Goal: Task Accomplishment & Management: Complete application form

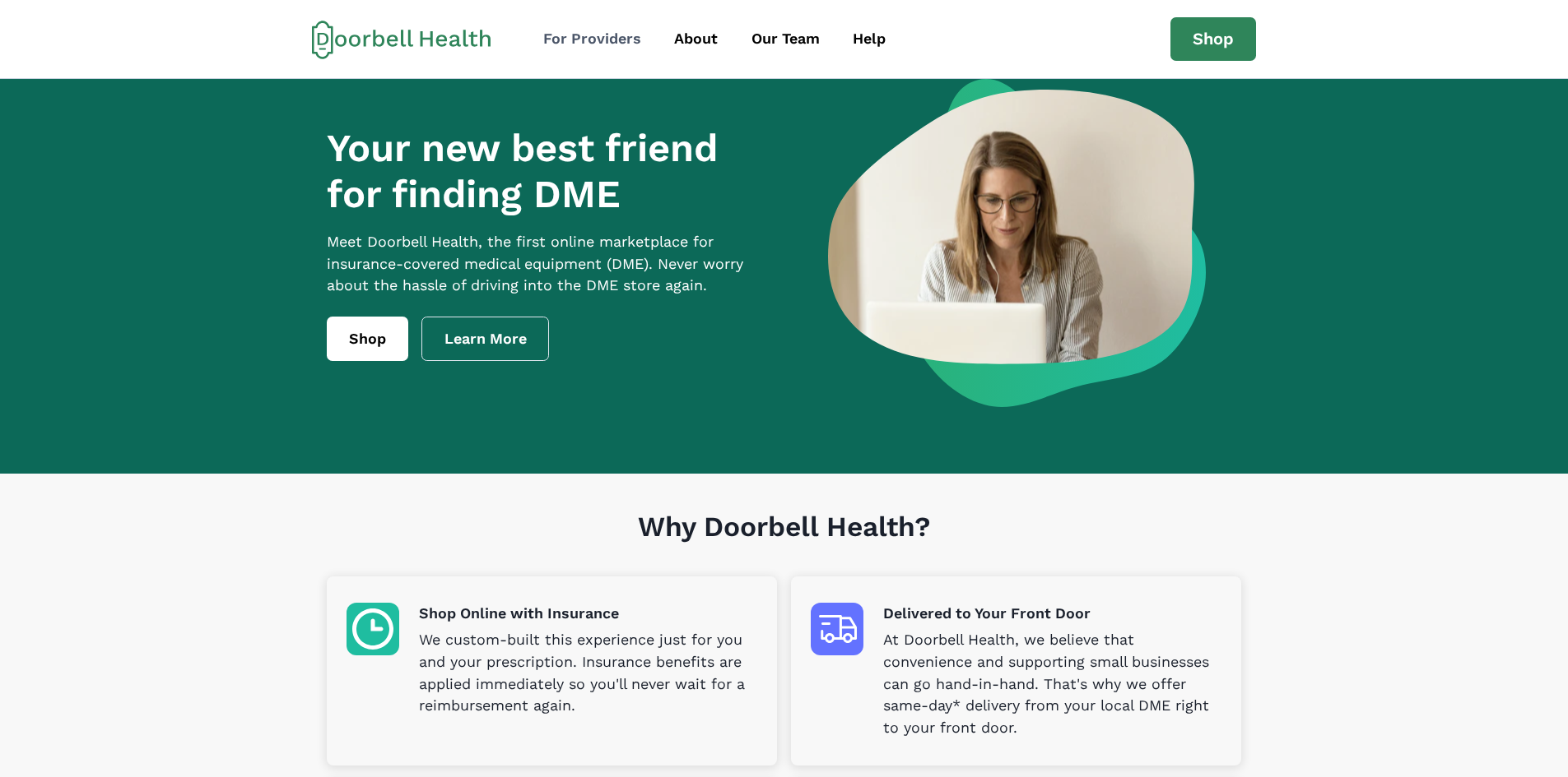
click at [622, 37] on div "For Providers" at bounding box center [592, 39] width 98 height 22
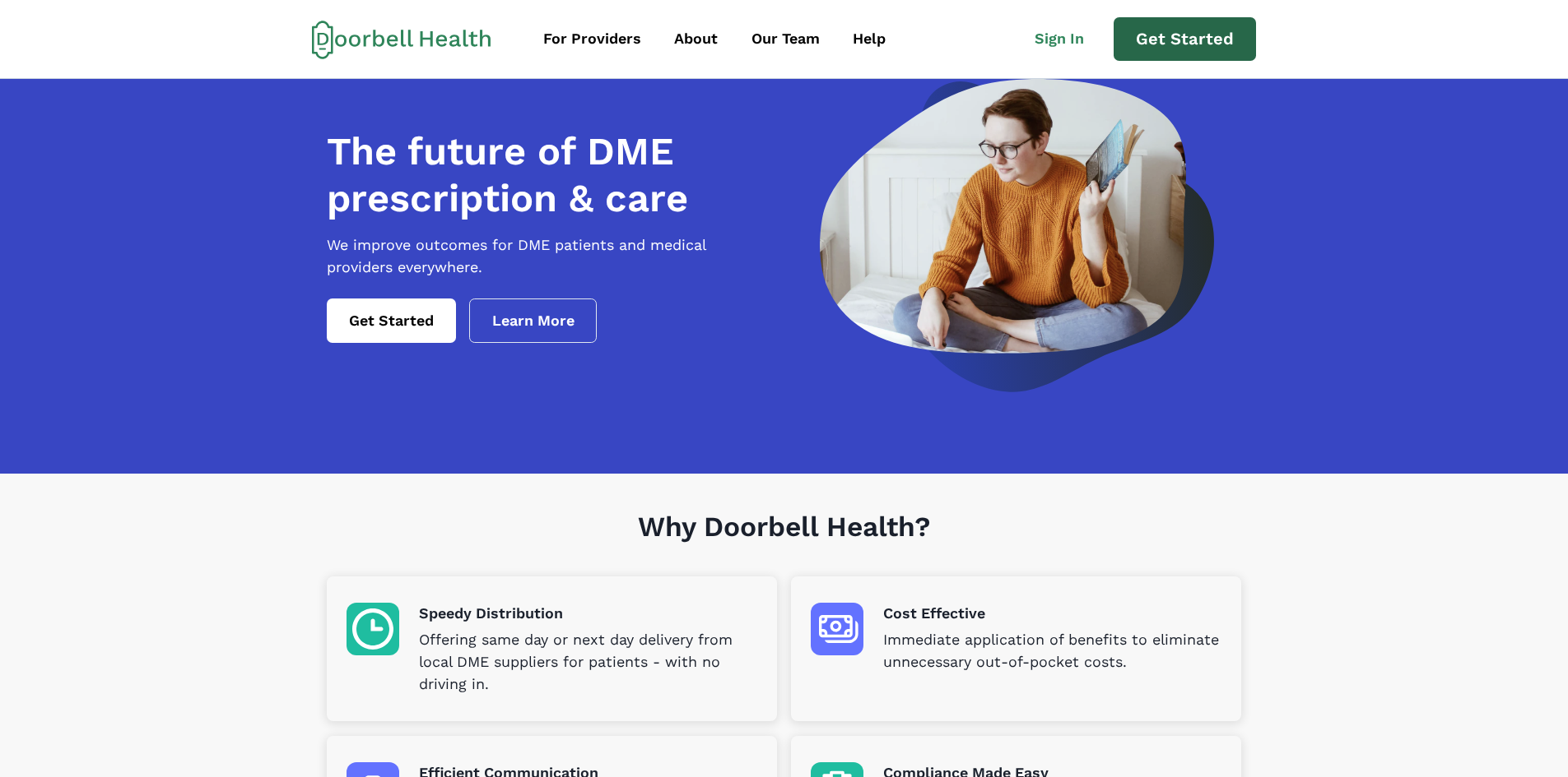
click at [1182, 40] on link "Get Started" at bounding box center [1185, 39] width 142 height 44
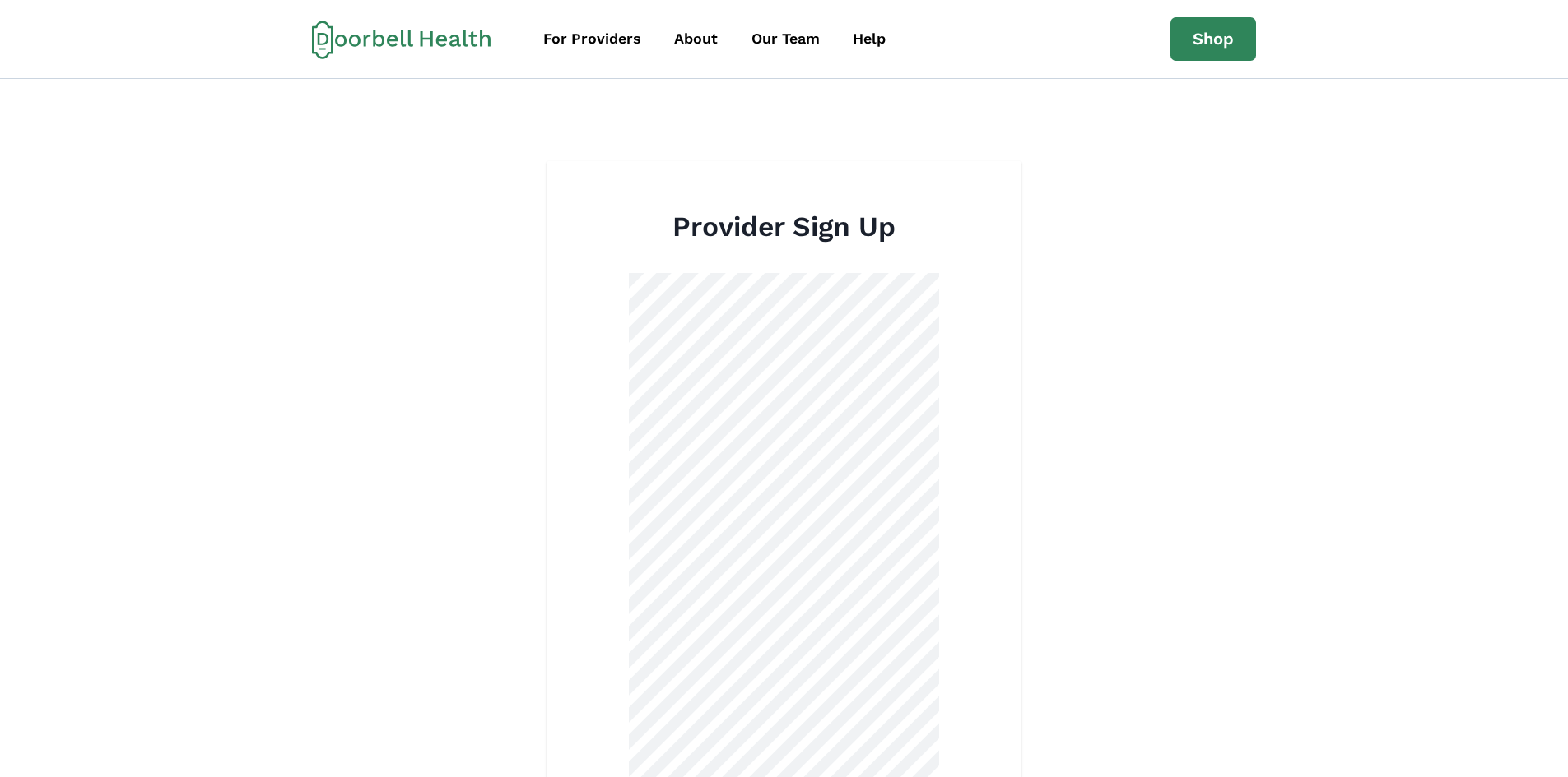
click at [407, 25] on icon at bounding box center [401, 39] width 179 height 40
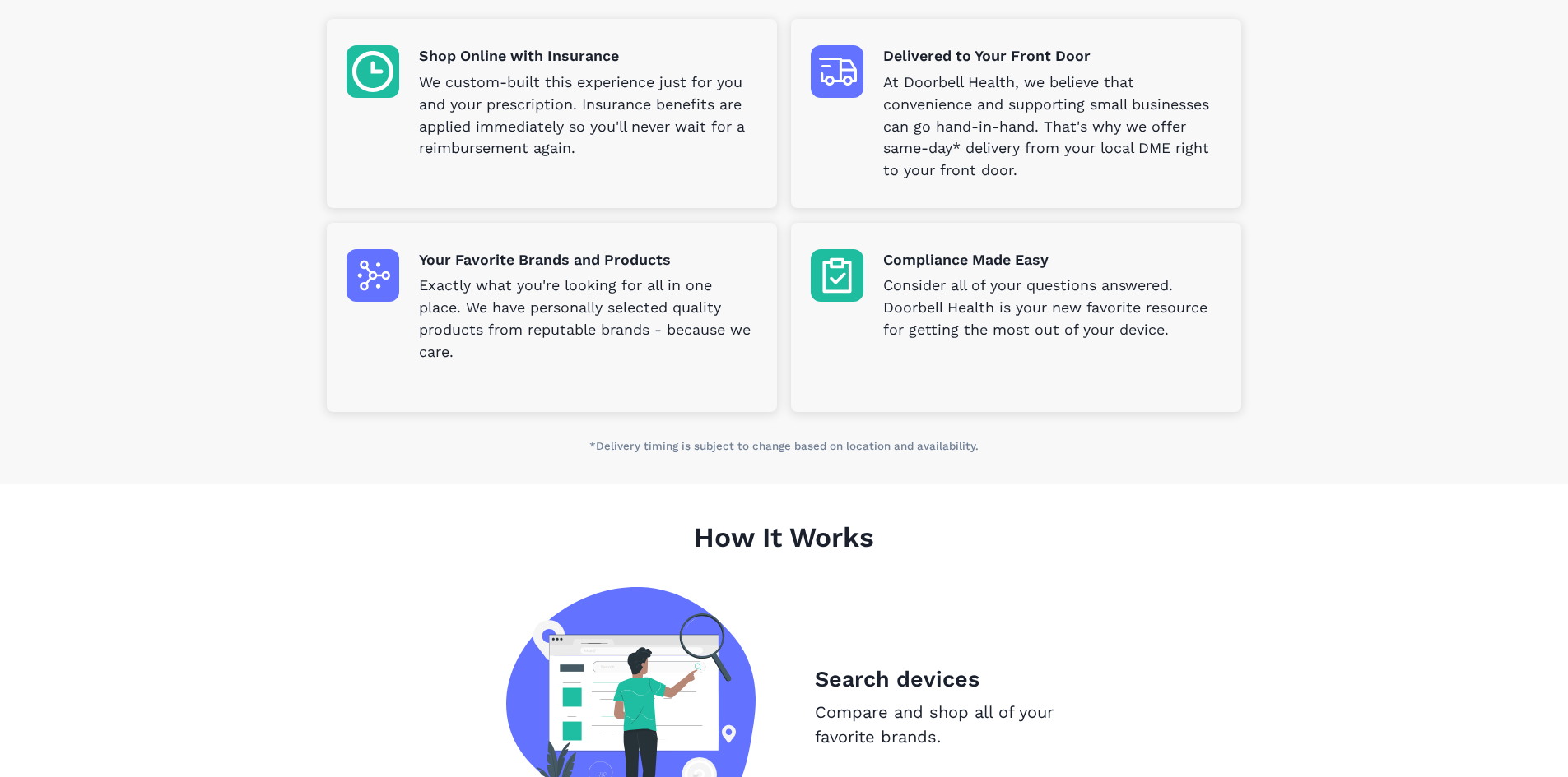
scroll to position [329, 0]
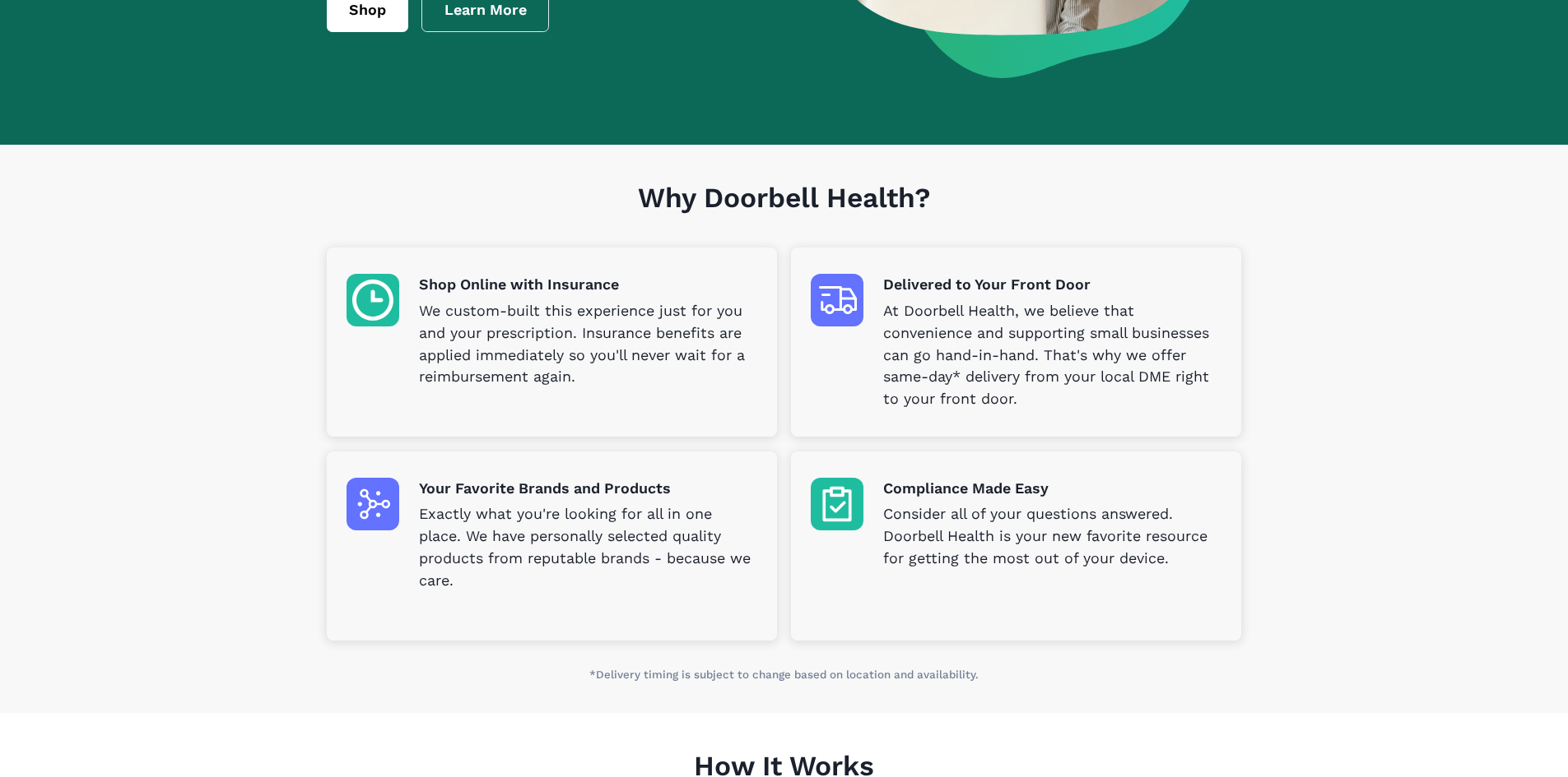
click at [392, 304] on img at bounding box center [372, 300] width 52 height 52
